Goal: Information Seeking & Learning: Learn about a topic

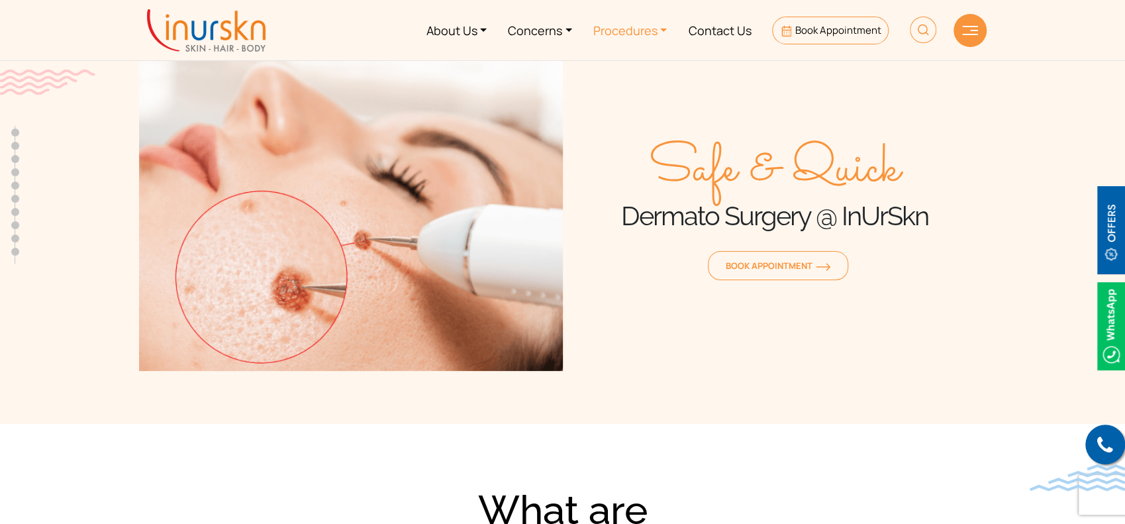
click at [633, 34] on link "Procedures" at bounding box center [629, 30] width 95 height 50
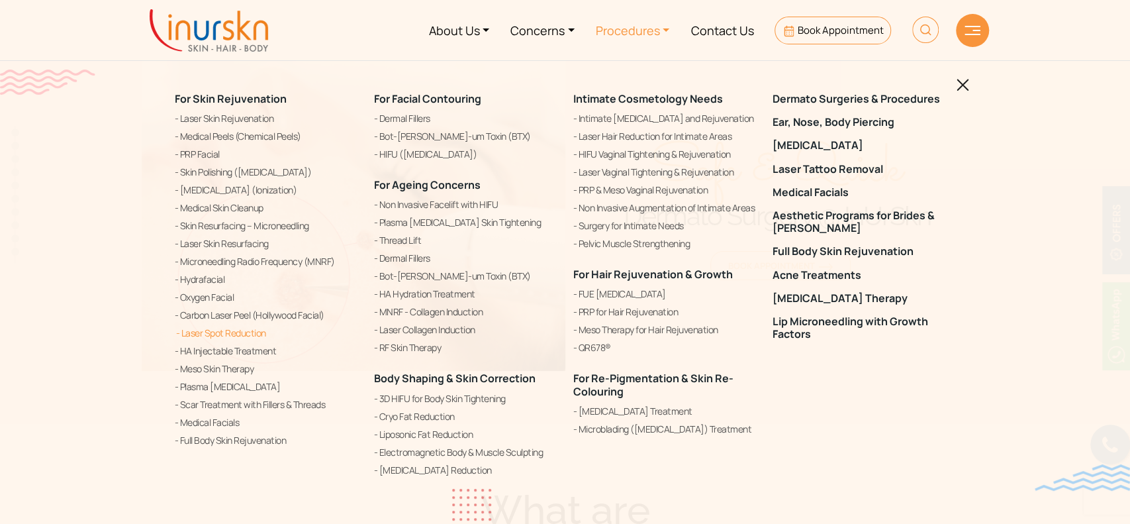
click at [227, 339] on link "Laser Spot Reduction" at bounding box center [266, 333] width 183 height 16
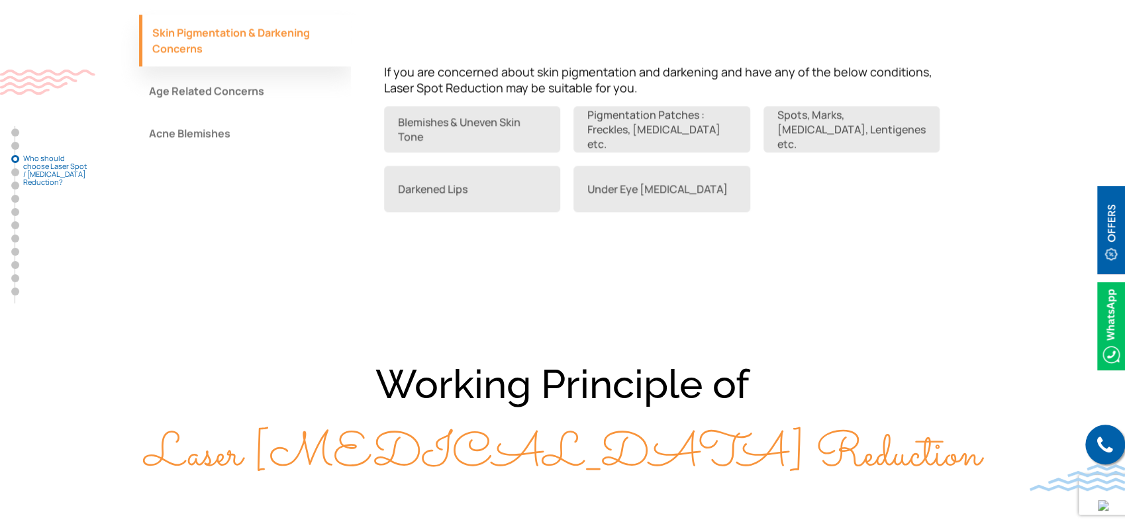
scroll to position [1330, 0]
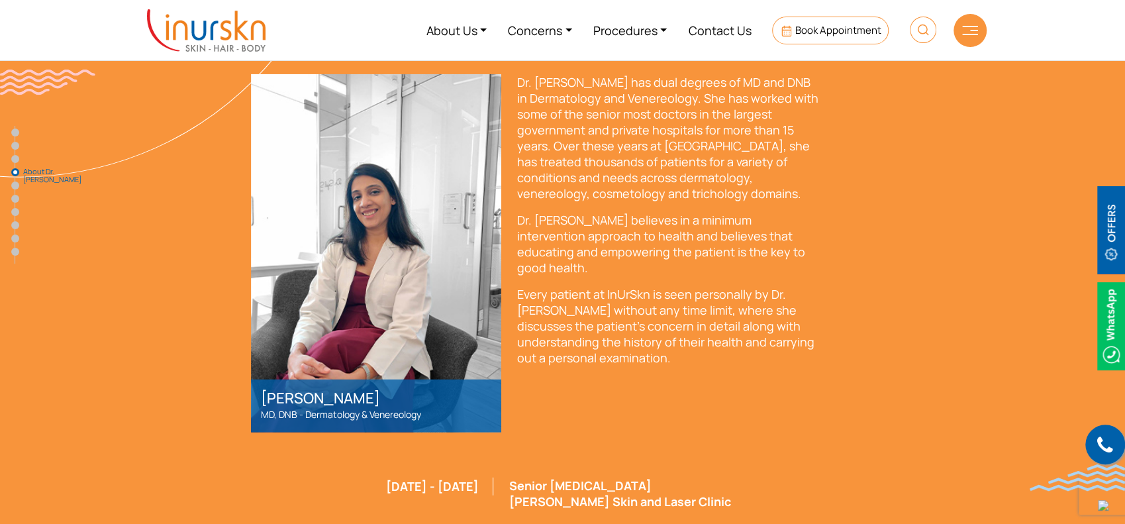
scroll to position [2043, 0]
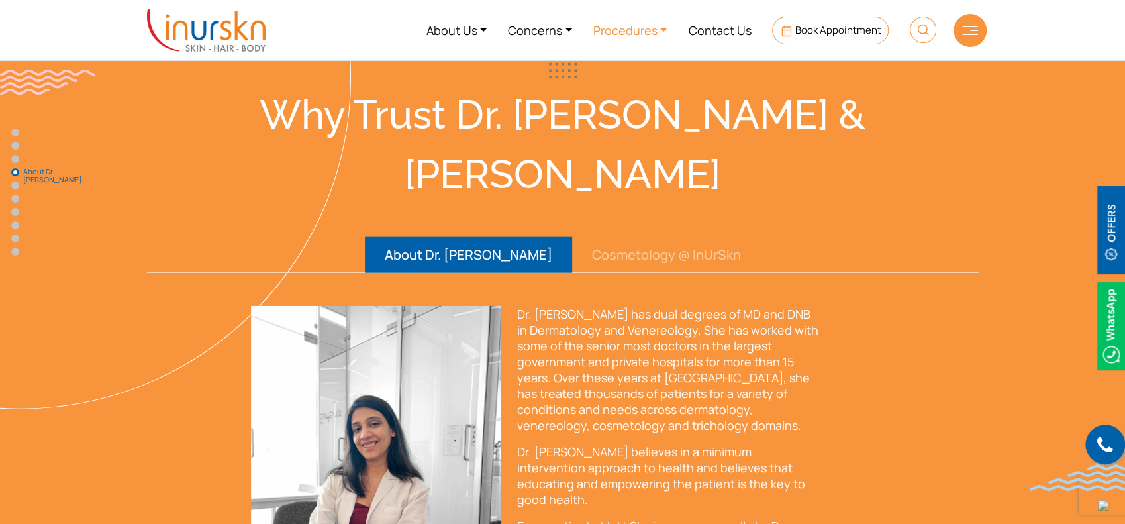
click at [620, 17] on link "Procedures" at bounding box center [629, 30] width 95 height 50
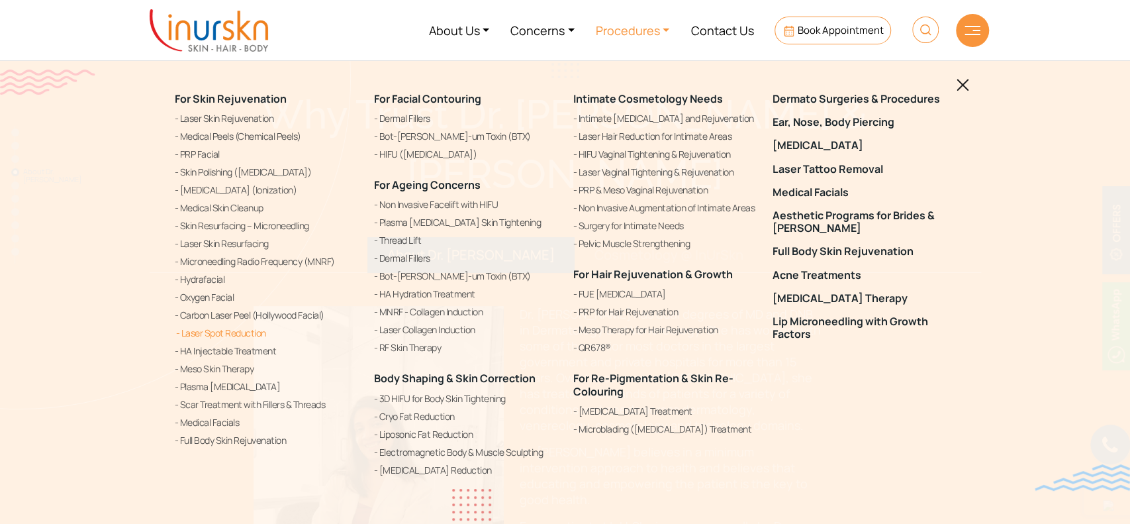
click at [234, 331] on link "Laser Spot Reduction" at bounding box center [266, 333] width 183 height 16
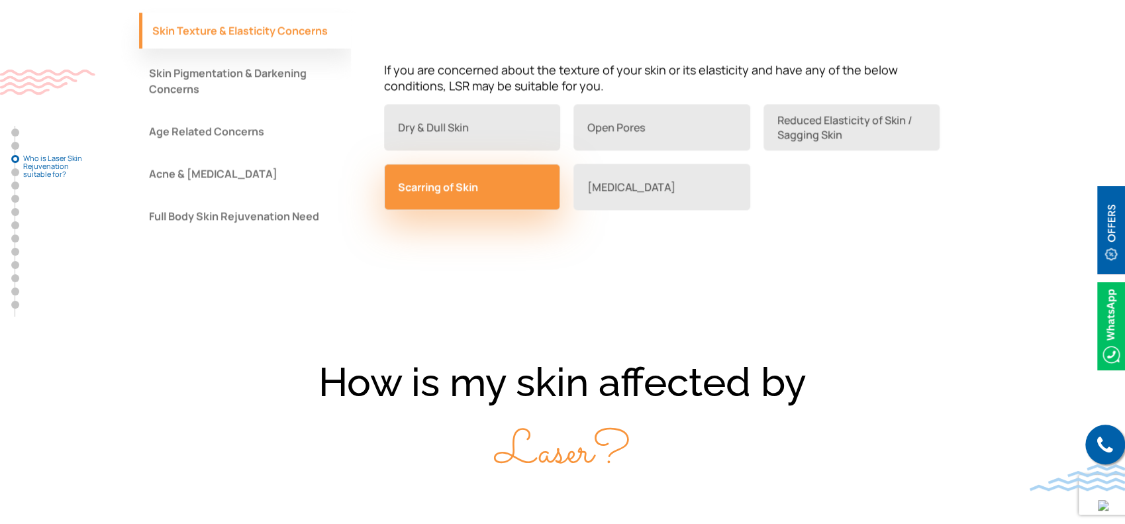
scroll to position [1205, 0]
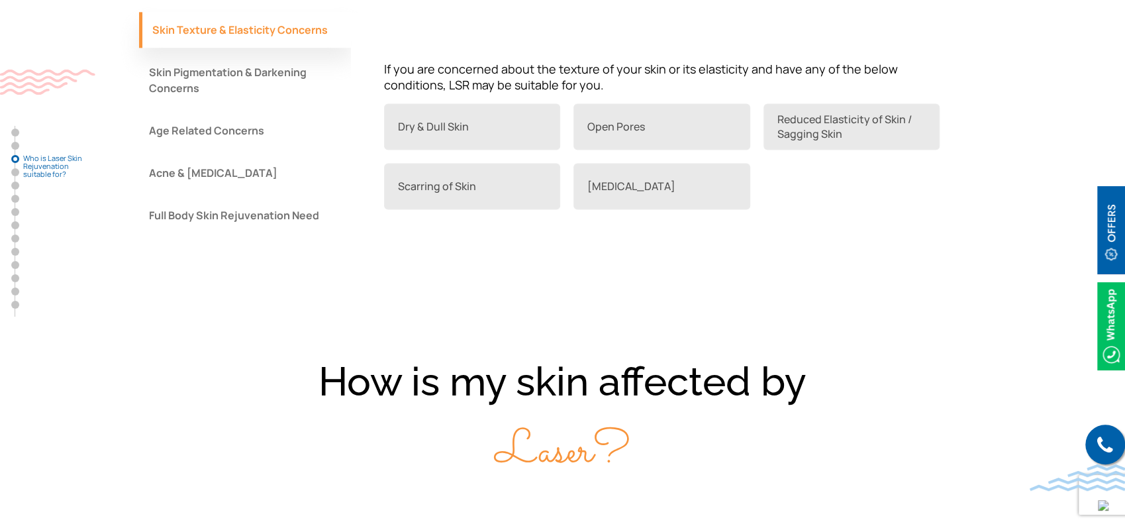
click at [226, 134] on button "Age Related Concerns" at bounding box center [245, 131] width 212 height 36
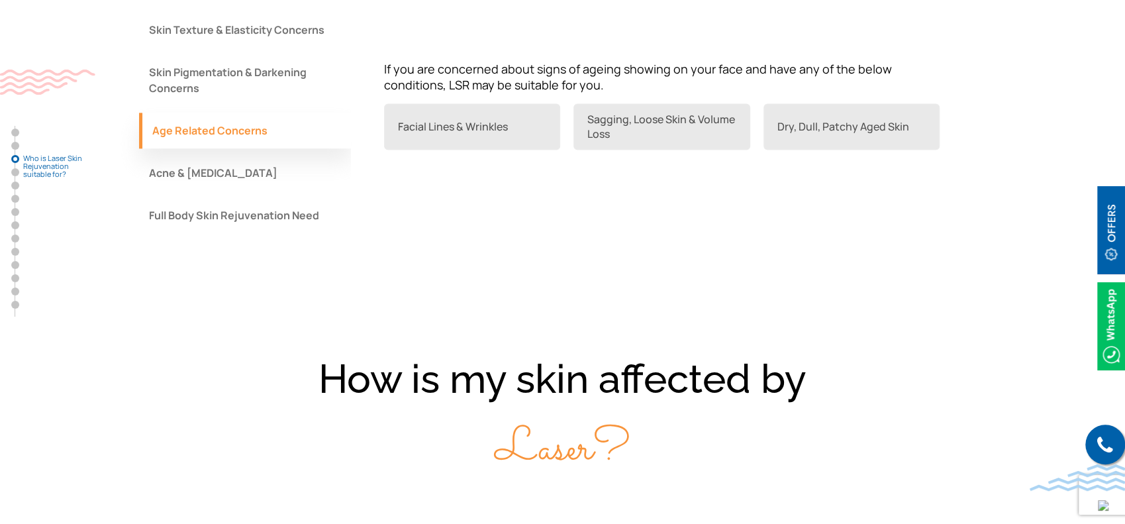
click at [232, 177] on button "Acne & Acne Scars" at bounding box center [245, 173] width 212 height 36
